Goal: Information Seeking & Learning: Learn about a topic

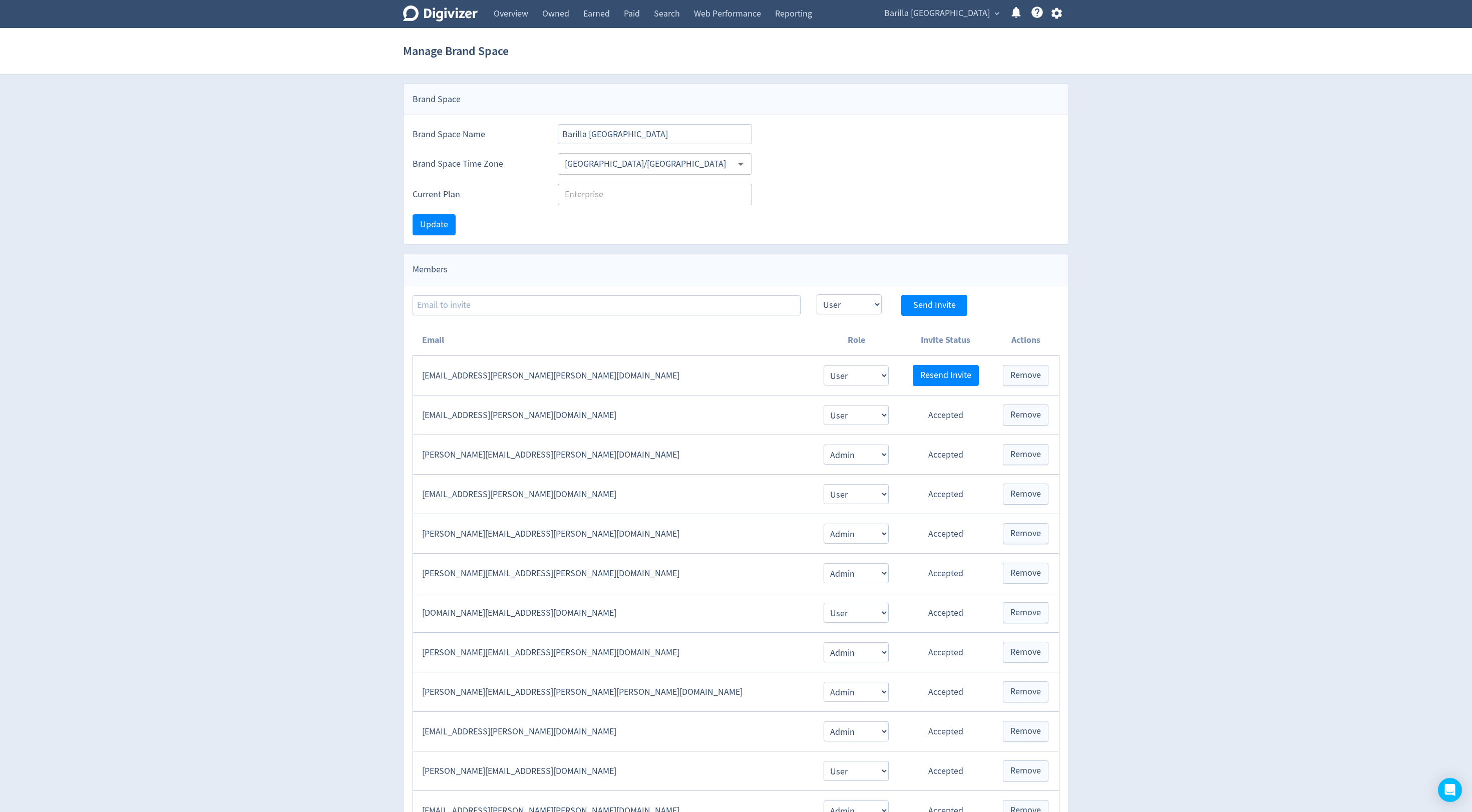
select select "USER"
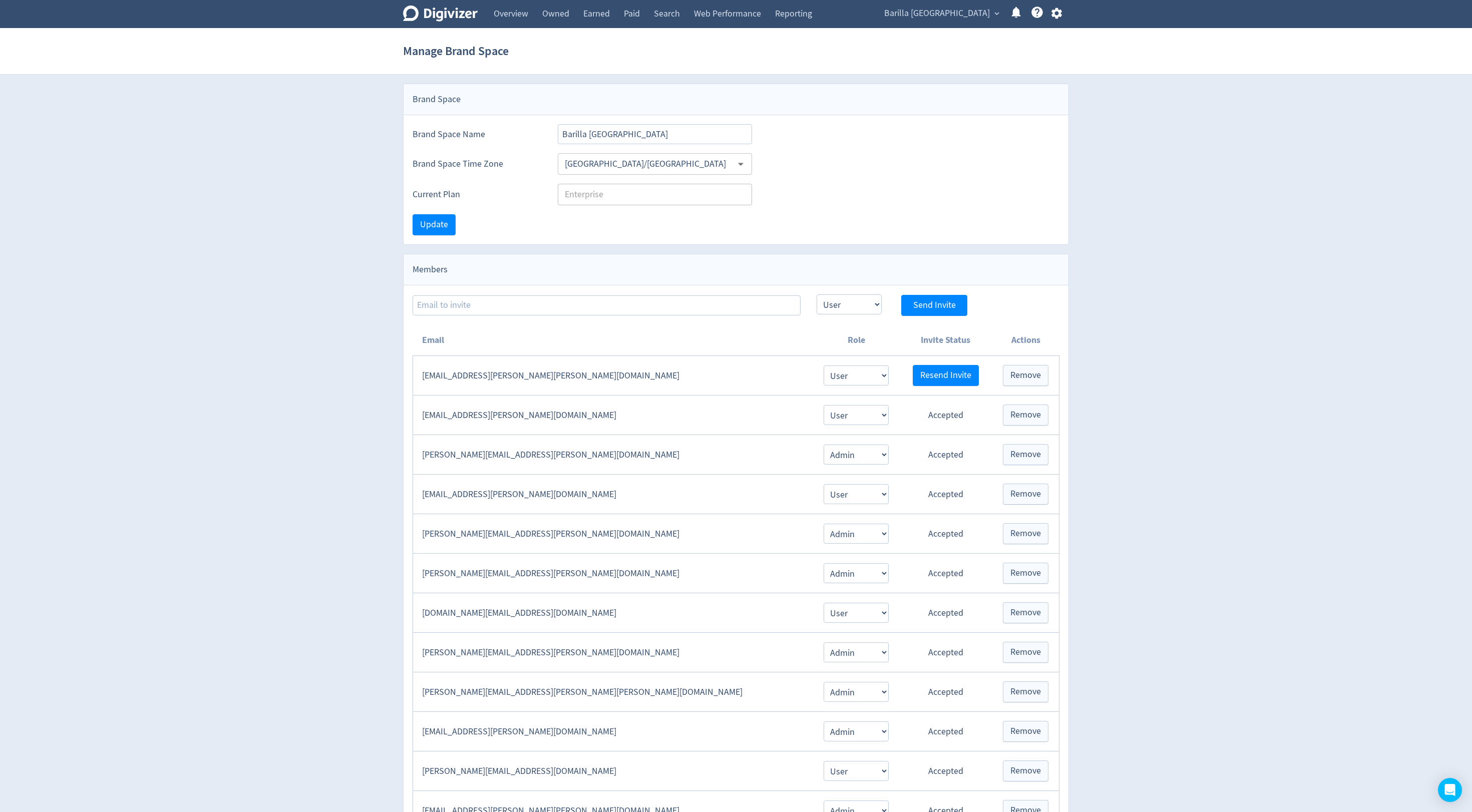
select select "USER"
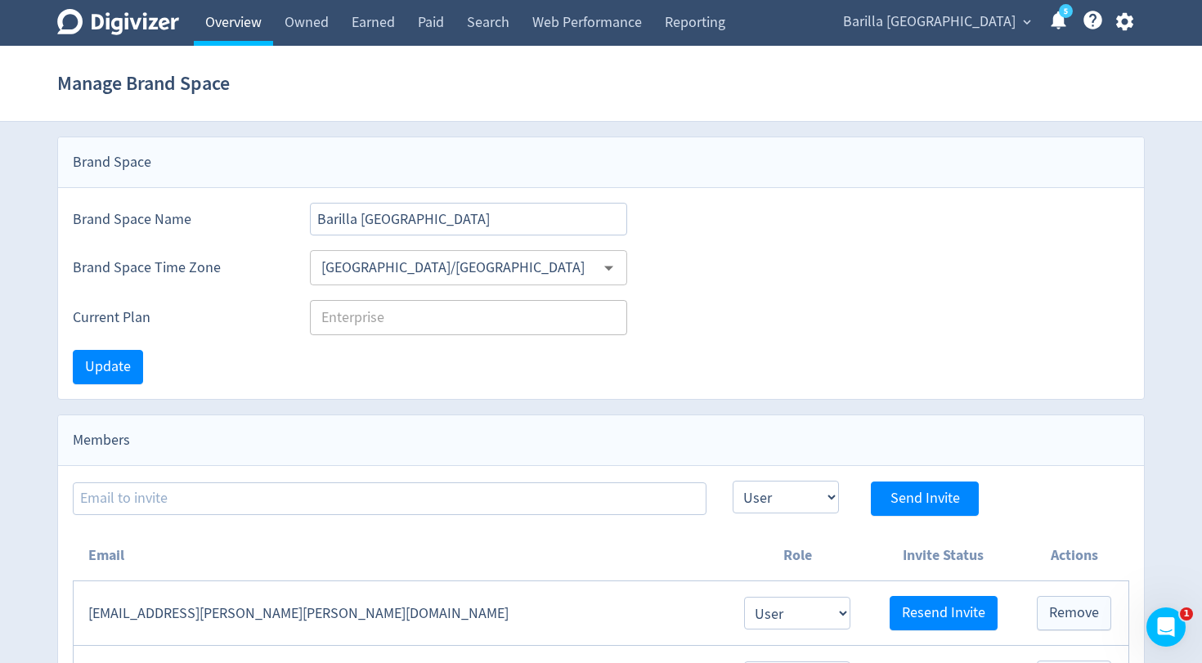
click at [258, 25] on link "Overview" at bounding box center [233, 23] width 79 height 46
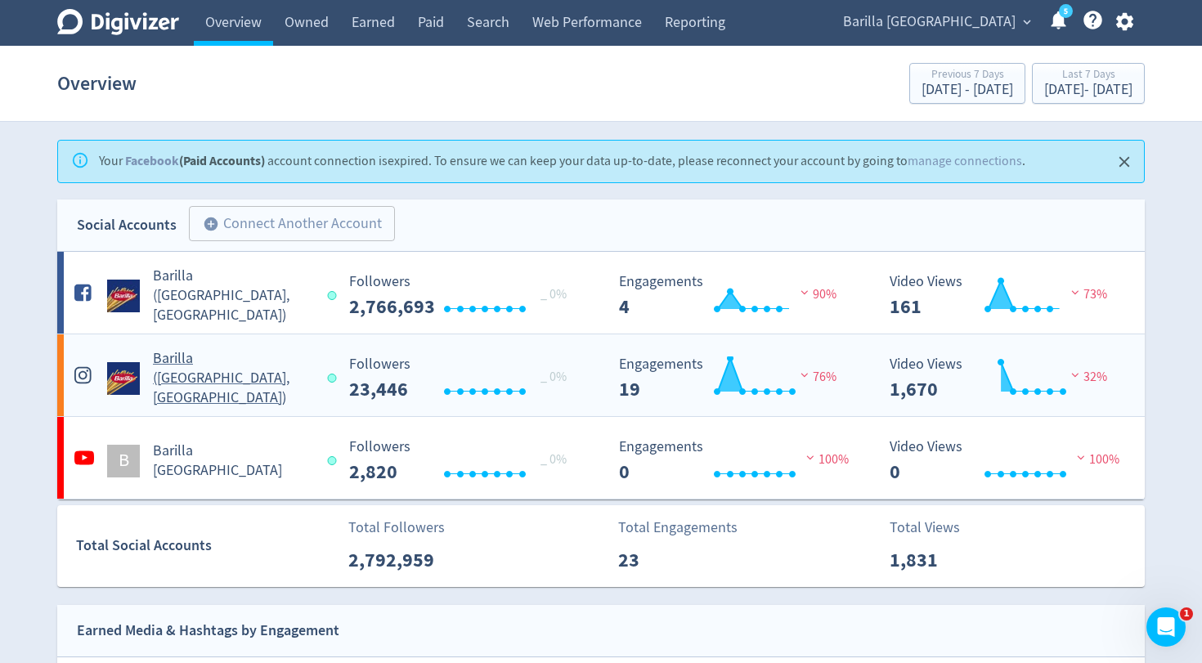
click at [246, 383] on div "Barilla ([GEOGRAPHIC_DATA], [GEOGRAPHIC_DATA])" at bounding box center [202, 378] width 264 height 59
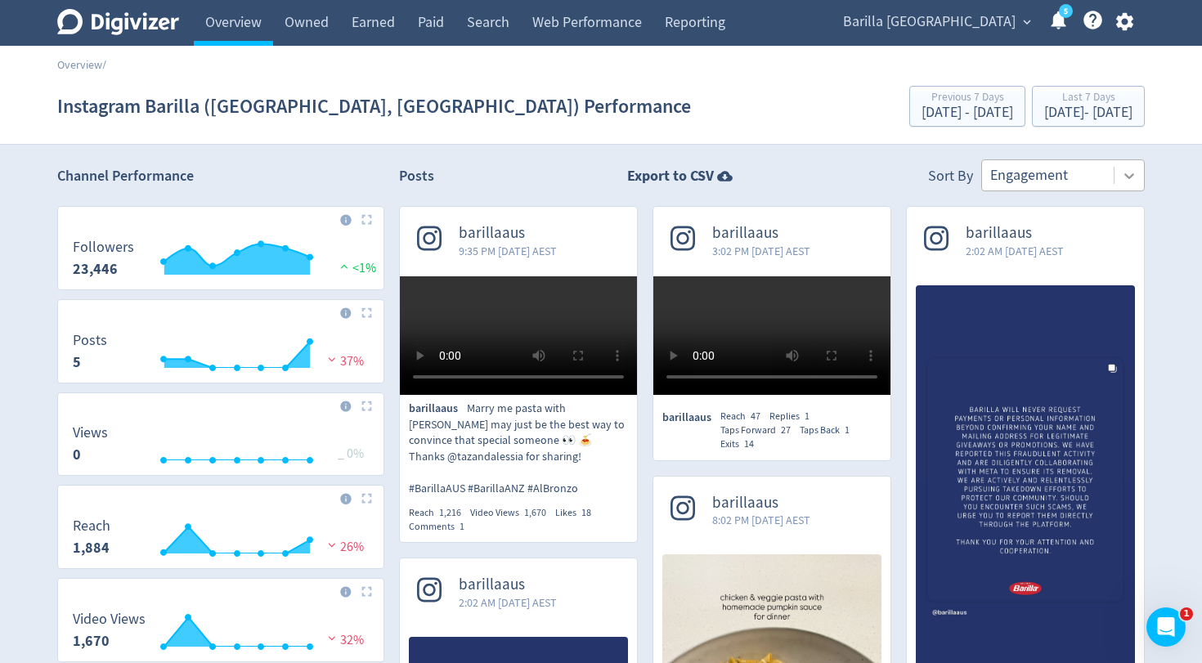
click at [1130, 173] on icon at bounding box center [1129, 176] width 16 height 16
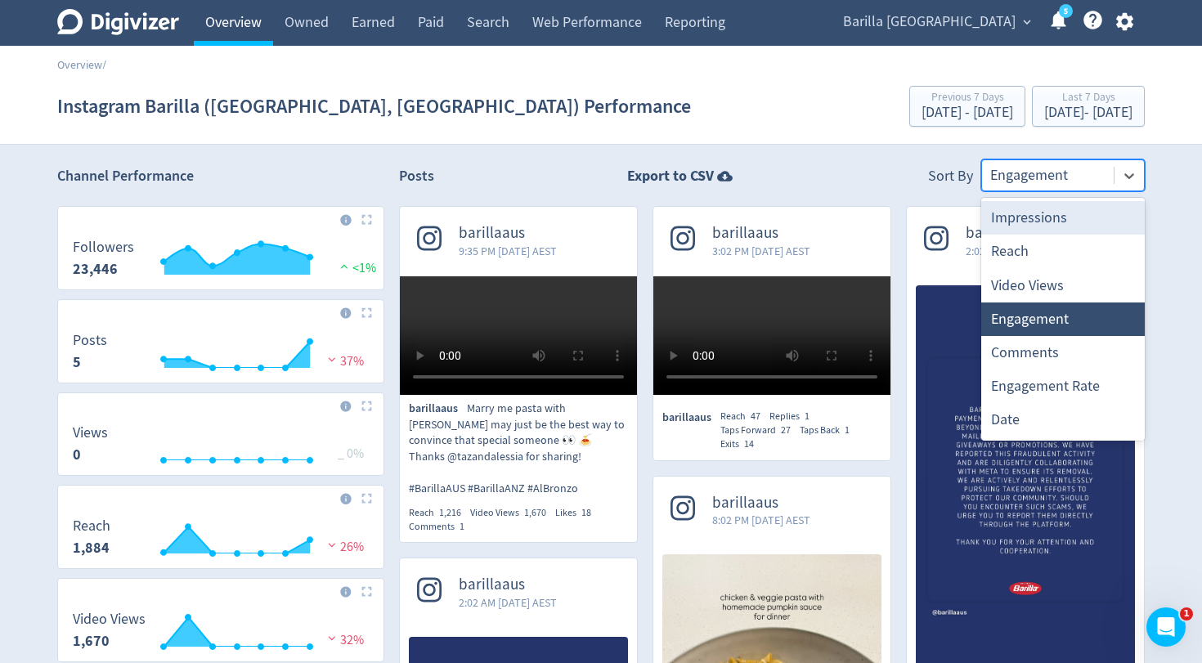
click at [227, 12] on link "Overview" at bounding box center [233, 23] width 79 height 46
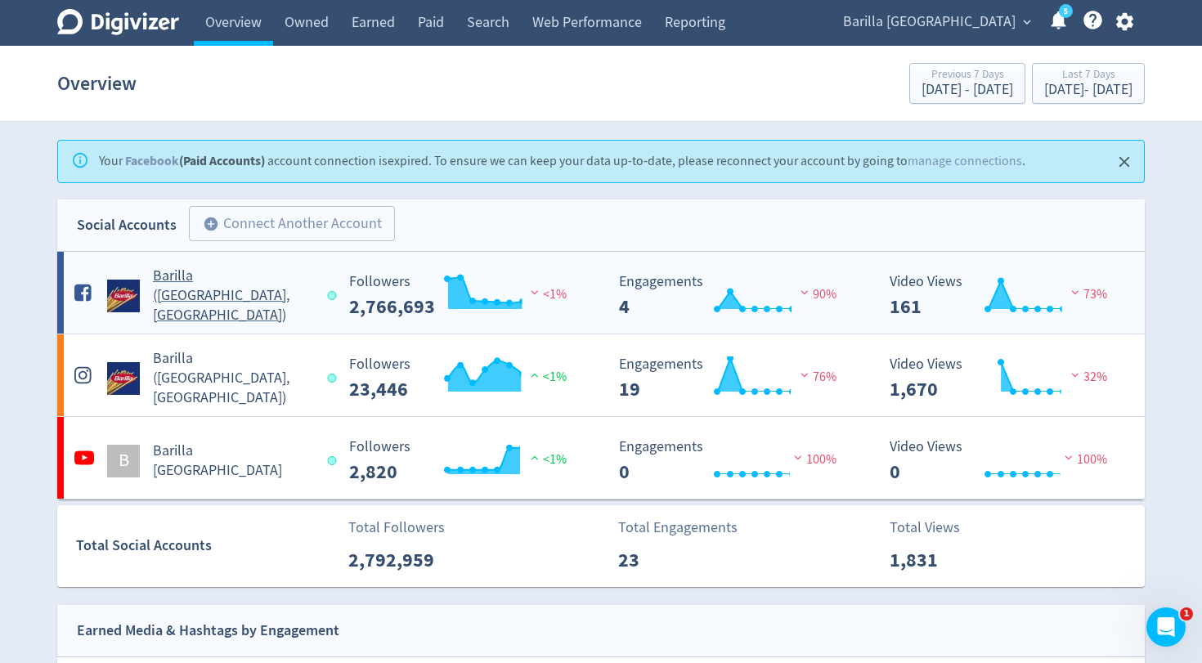
click at [184, 296] on h5 "Barilla ([GEOGRAPHIC_DATA], [GEOGRAPHIC_DATA])" at bounding box center [232, 295] width 159 height 59
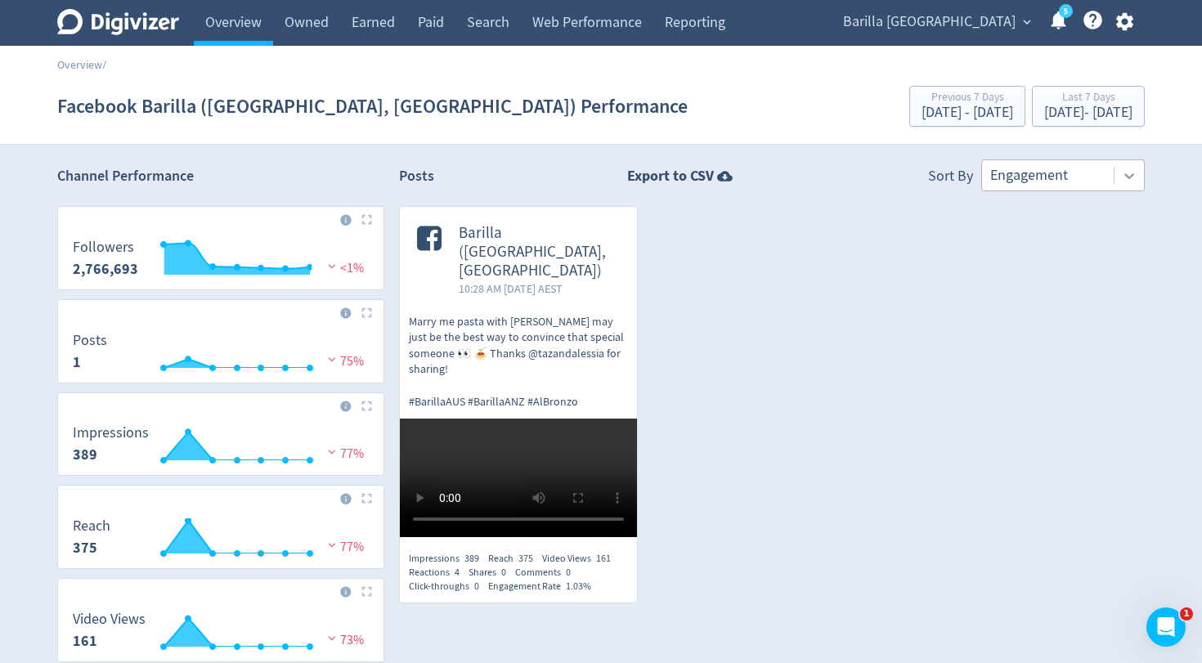
click at [1125, 182] on icon at bounding box center [1129, 176] width 16 height 16
click at [294, 38] on link "Owned" at bounding box center [306, 23] width 67 height 46
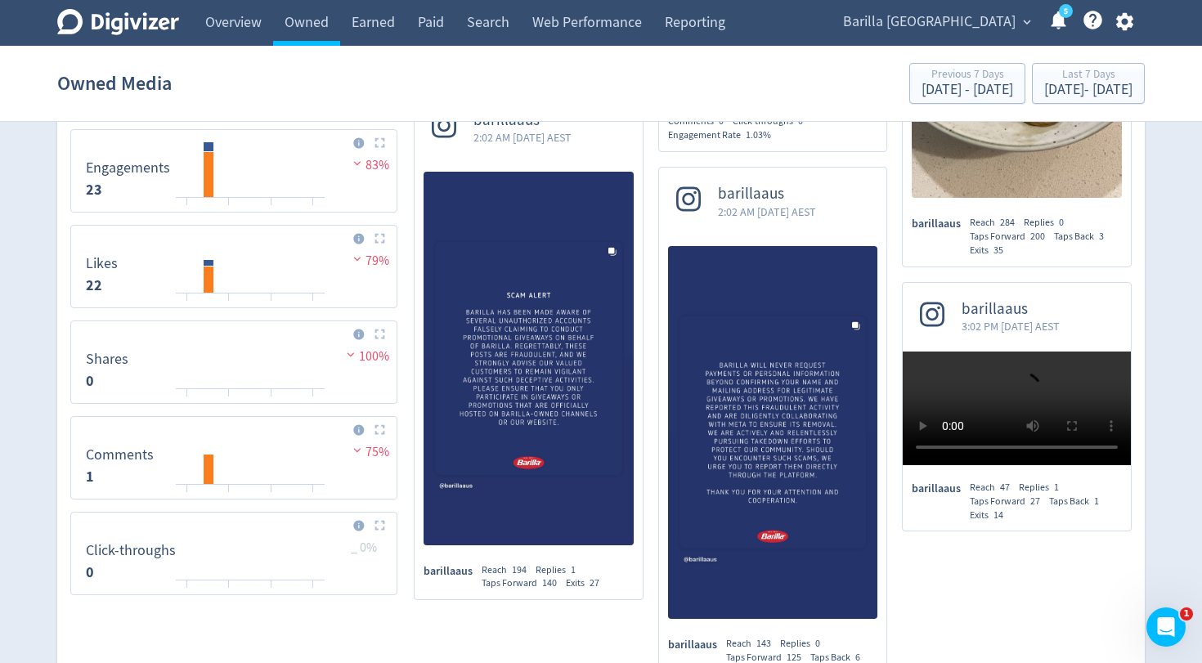
scroll to position [740, 0]
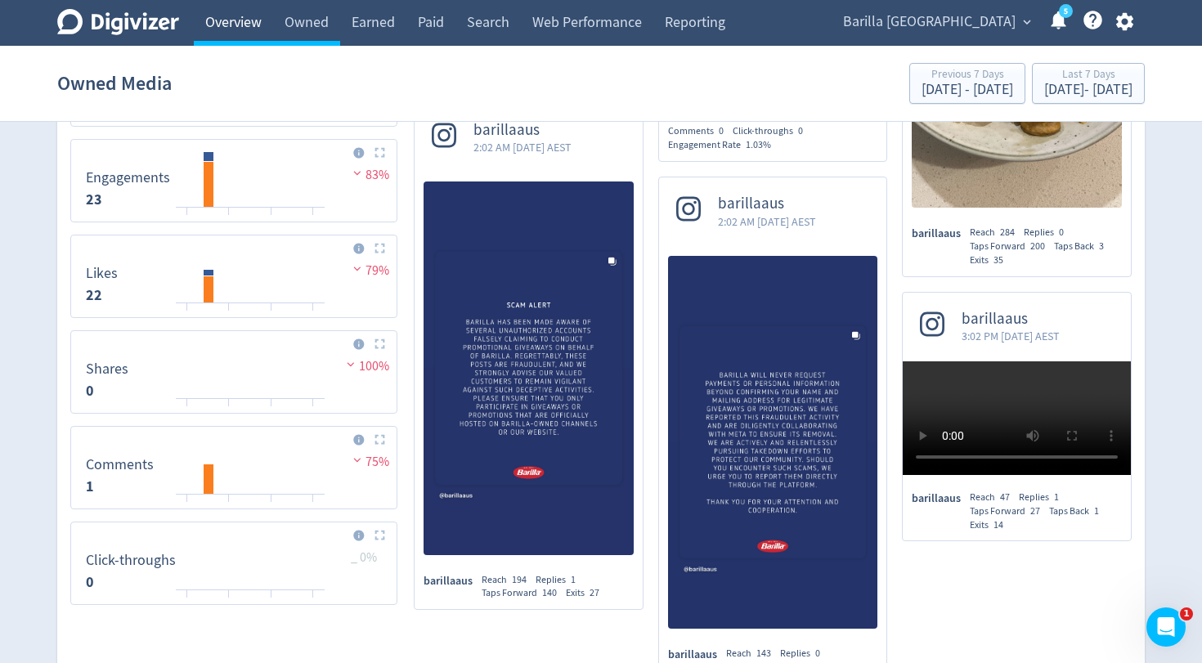
click at [252, 25] on link "Overview" at bounding box center [233, 23] width 79 height 46
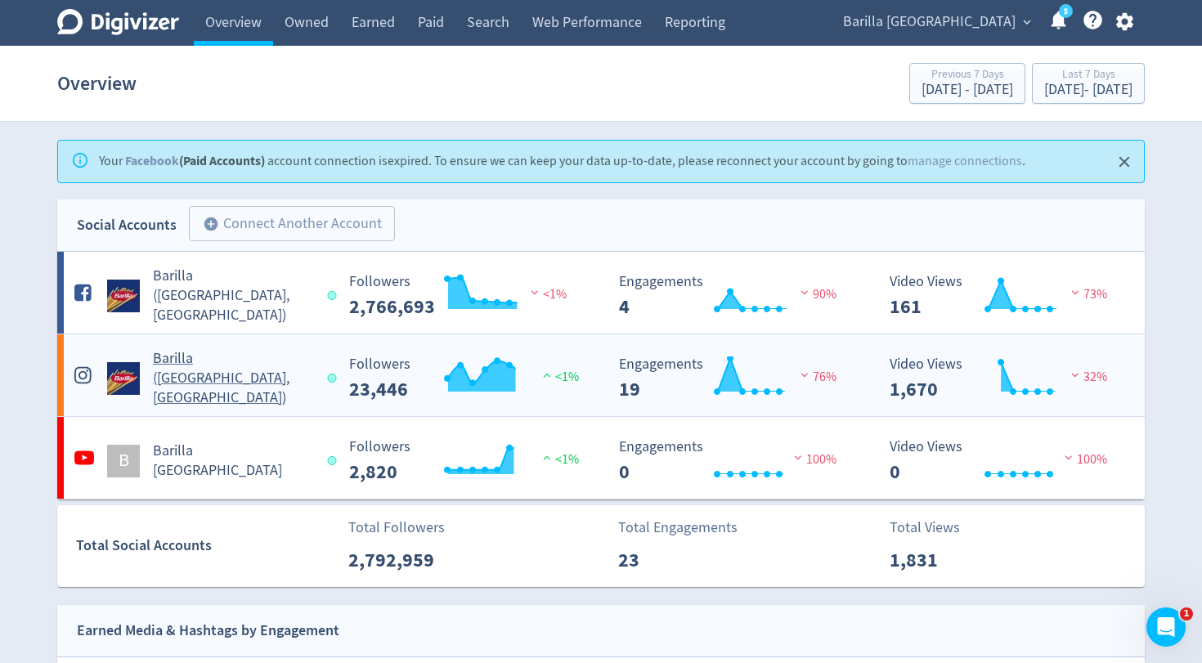
click at [175, 374] on h5 "Barilla ([GEOGRAPHIC_DATA], [GEOGRAPHIC_DATA])" at bounding box center [232, 378] width 159 height 59
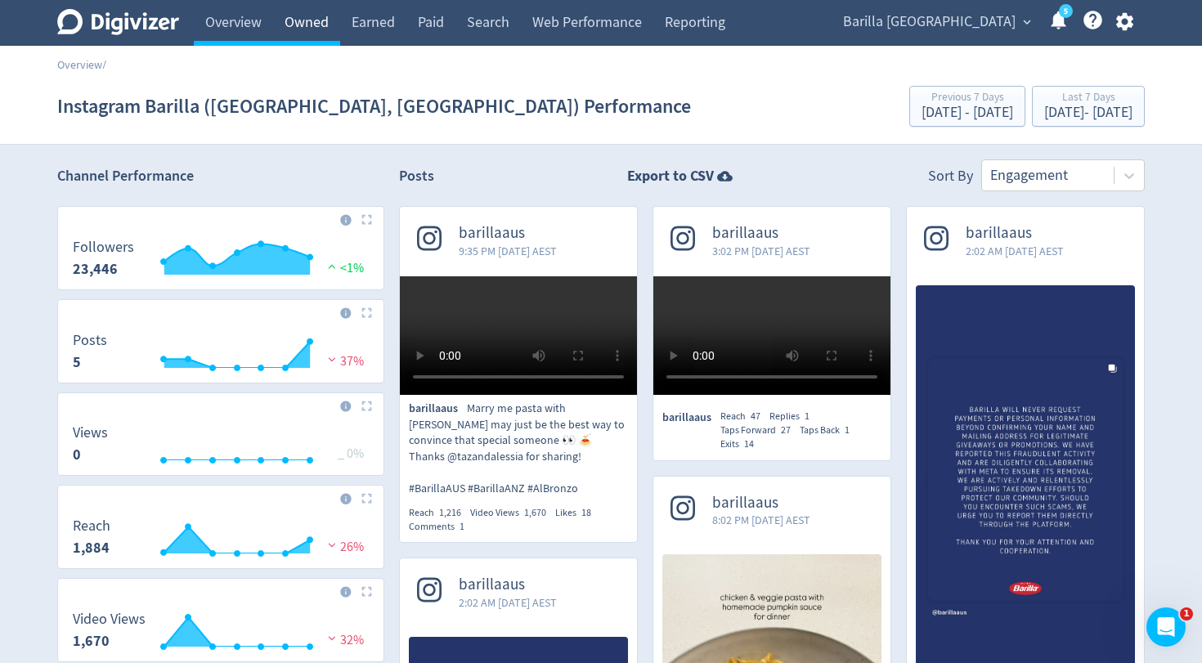
click at [318, 22] on link "Owned" at bounding box center [306, 23] width 67 height 46
